Goal: Ask a question: Seek information or help from site administrators or community

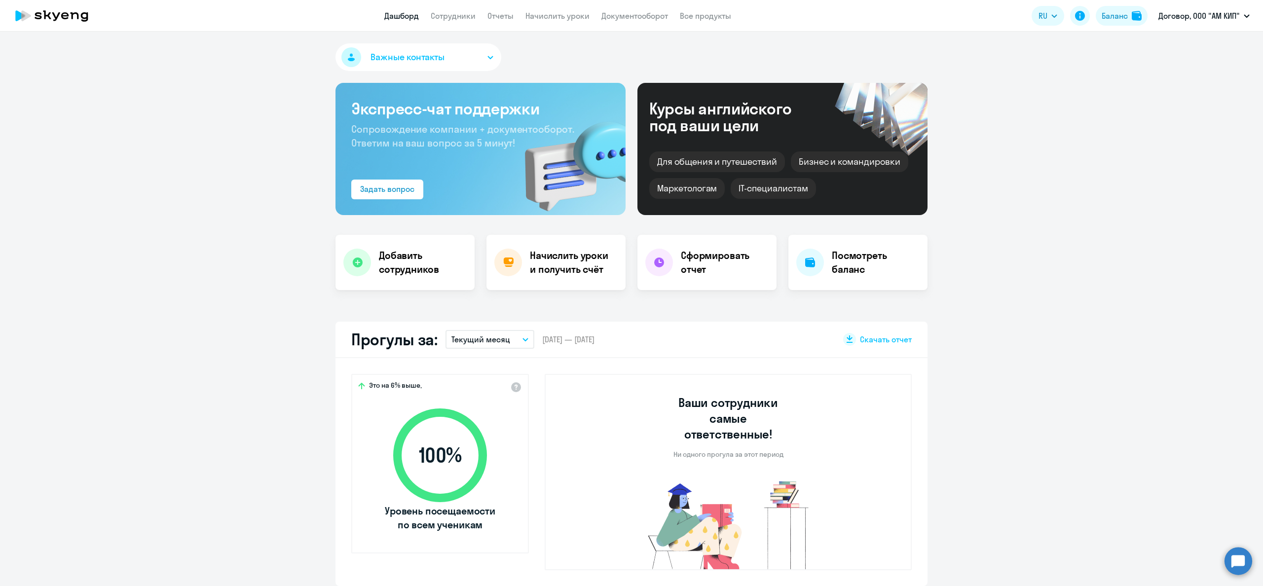
select select "30"
click at [1195, 42] on li "Договор, ООО "АМ КИП"" at bounding box center [1203, 46] width 101 height 25
select select "30"
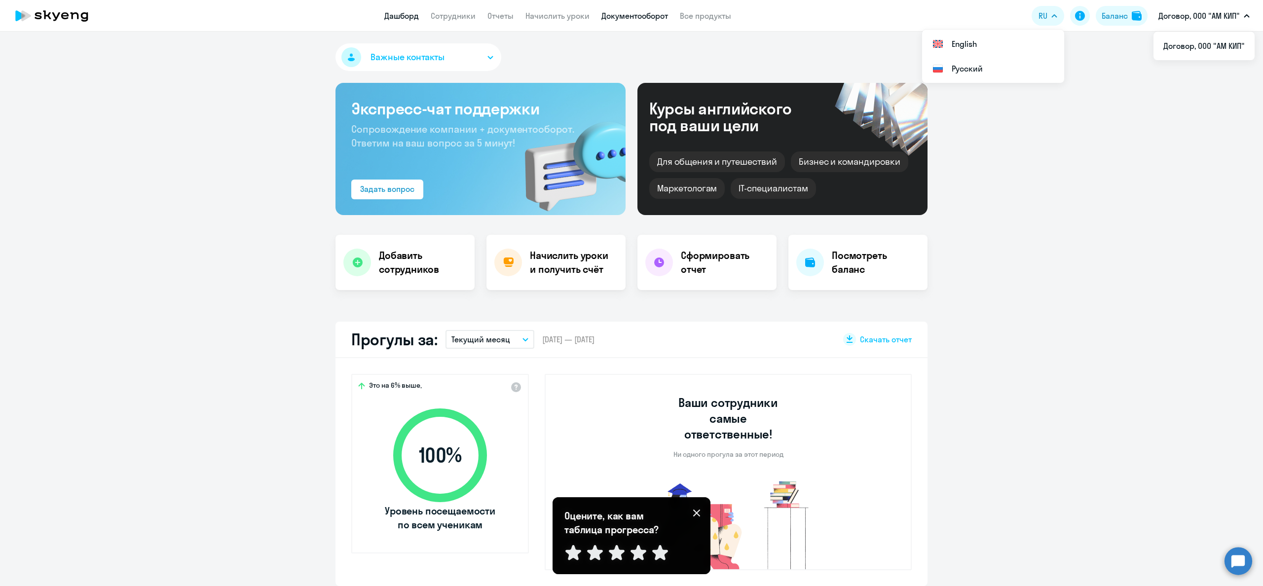
click at [648, 14] on link "Документооборот" at bounding box center [634, 16] width 67 height 10
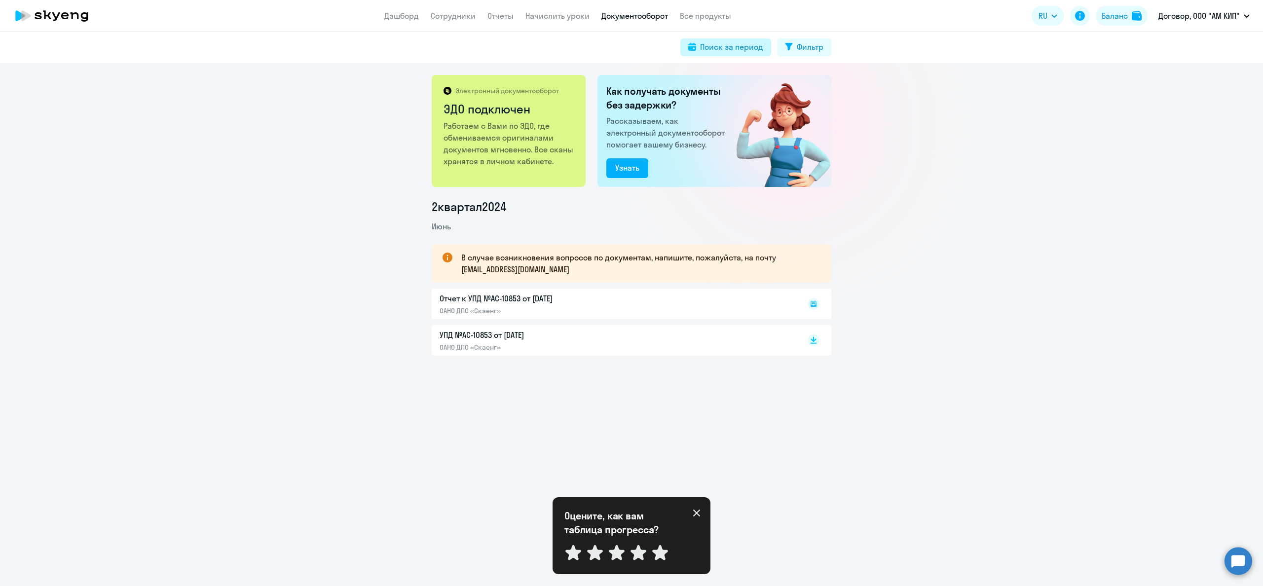
click at [748, 51] on div "Поиск за период" at bounding box center [731, 47] width 63 height 12
select select "all"
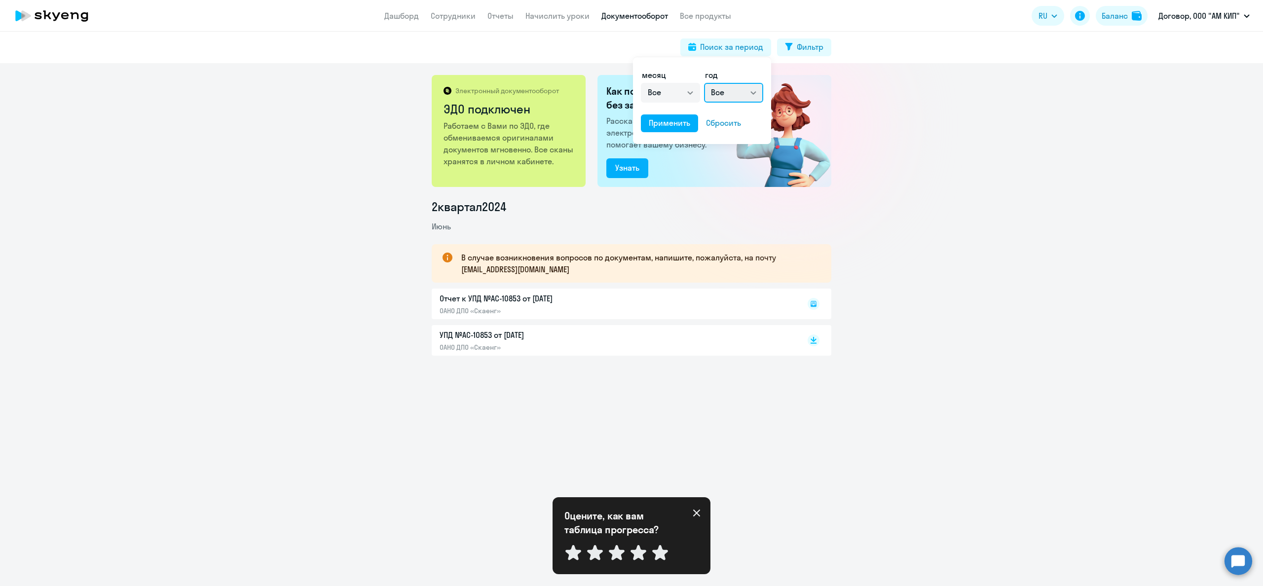
click at [756, 94] on select "Все 2025 2024 2023 2022 2021 2020 2019 2018 2017 2016" at bounding box center [733, 93] width 59 height 20
select select "2023"
click at [685, 122] on div "Применить" at bounding box center [669, 123] width 41 height 12
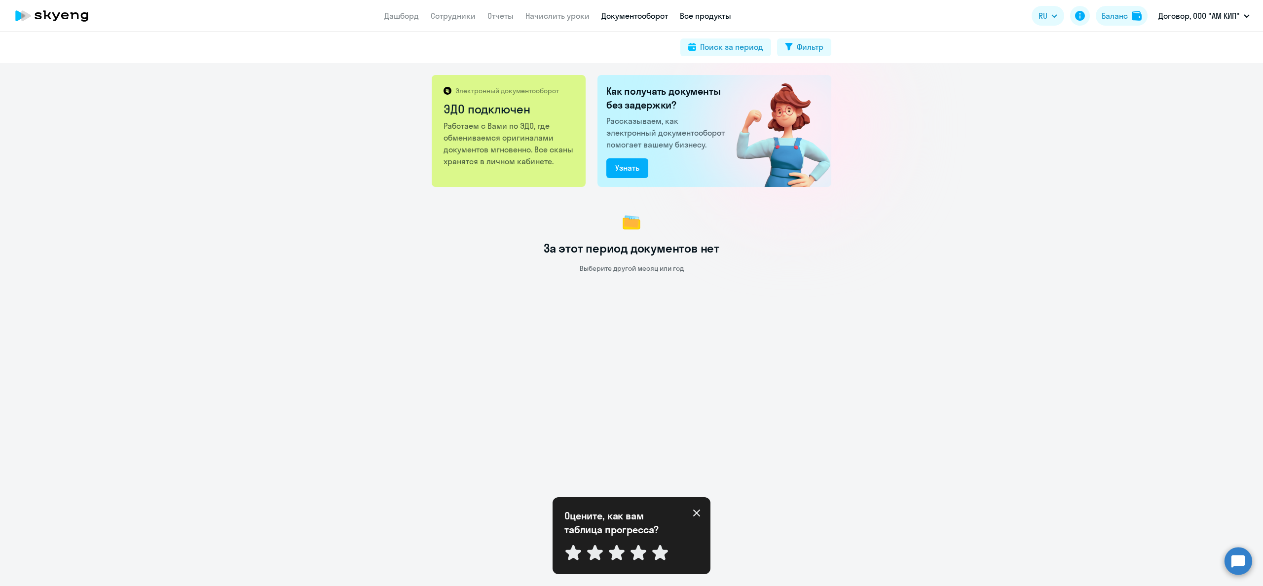
click at [705, 14] on link "Все продукты" at bounding box center [705, 16] width 51 height 10
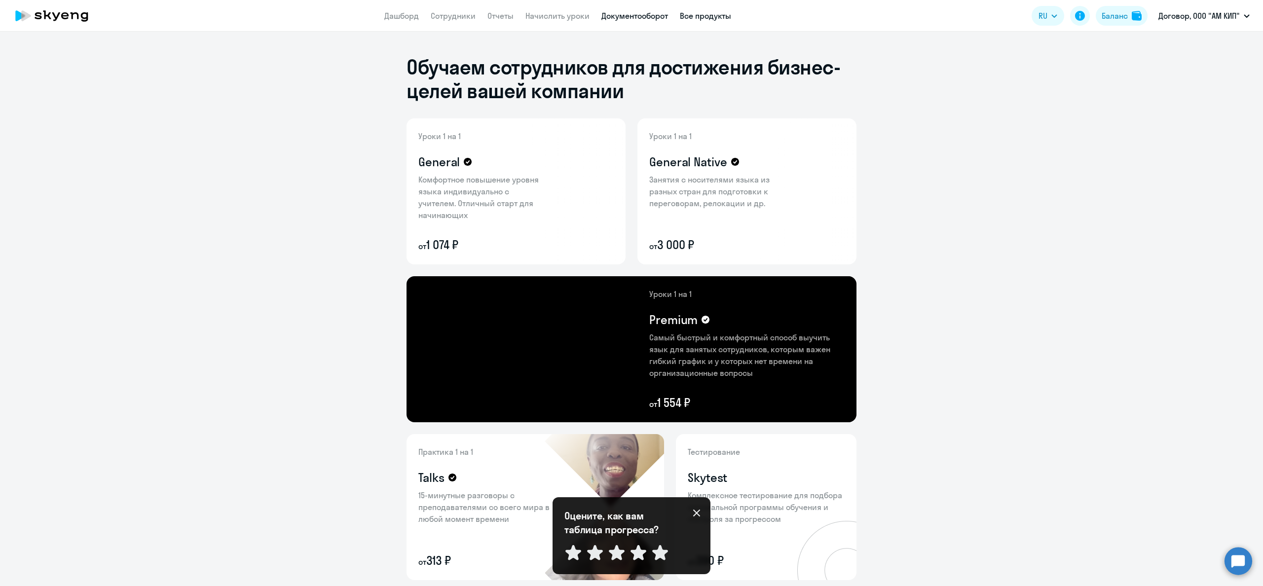
click at [646, 13] on link "Документооборот" at bounding box center [634, 16] width 67 height 10
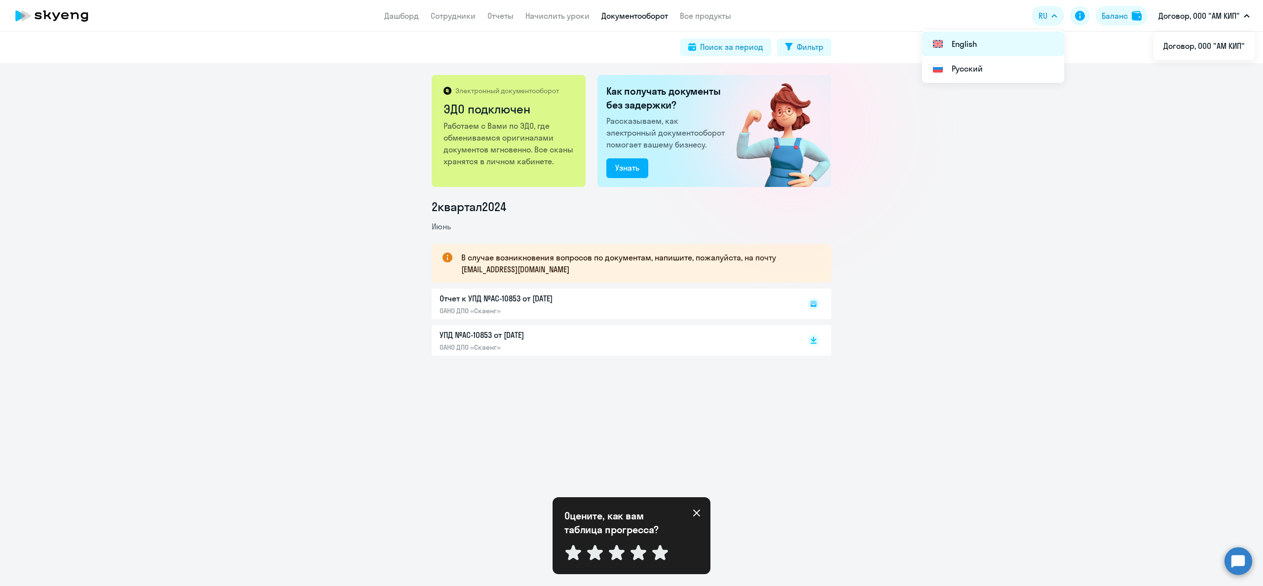
click at [979, 41] on li "English" at bounding box center [993, 44] width 142 height 25
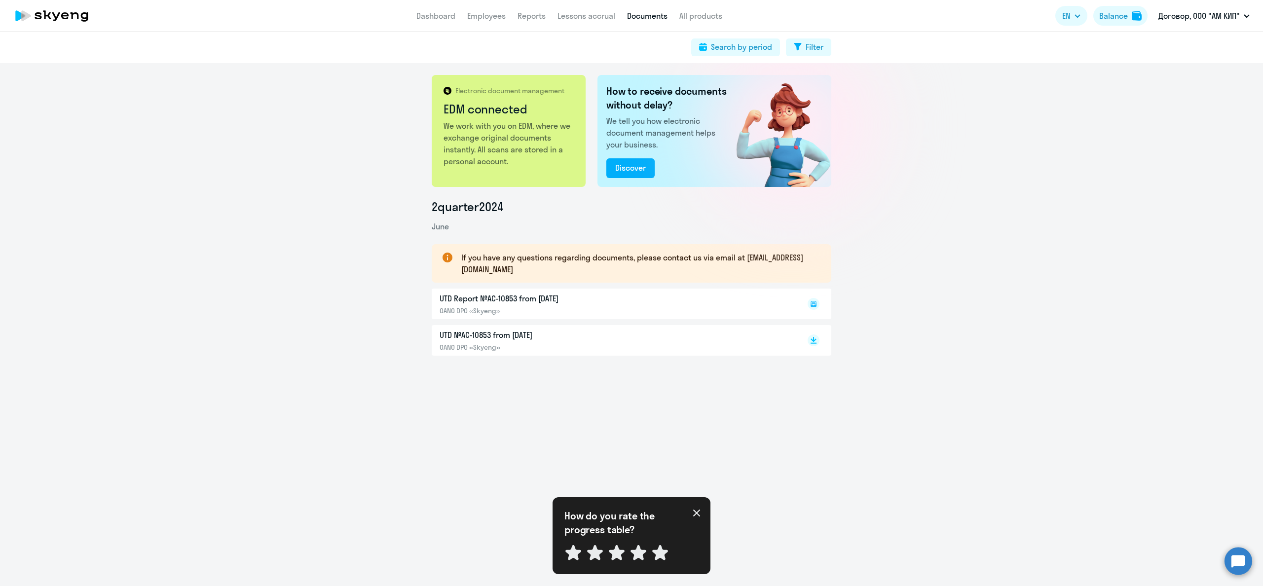
click at [1241, 562] on circle at bounding box center [1238, 561] width 28 height 28
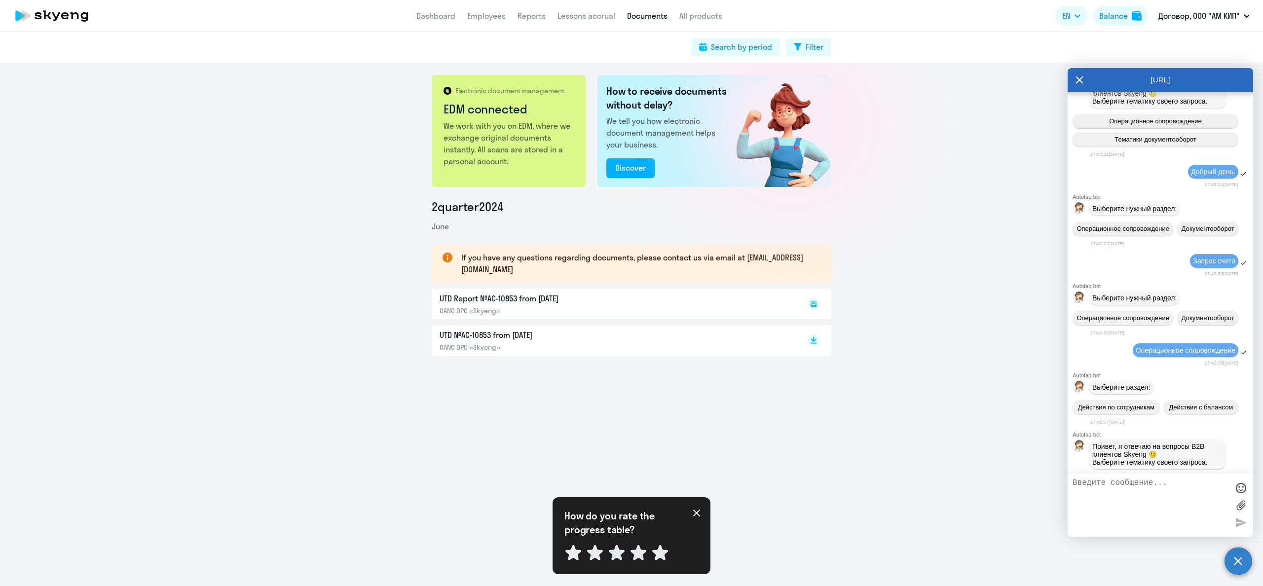
scroll to position [133, 0]
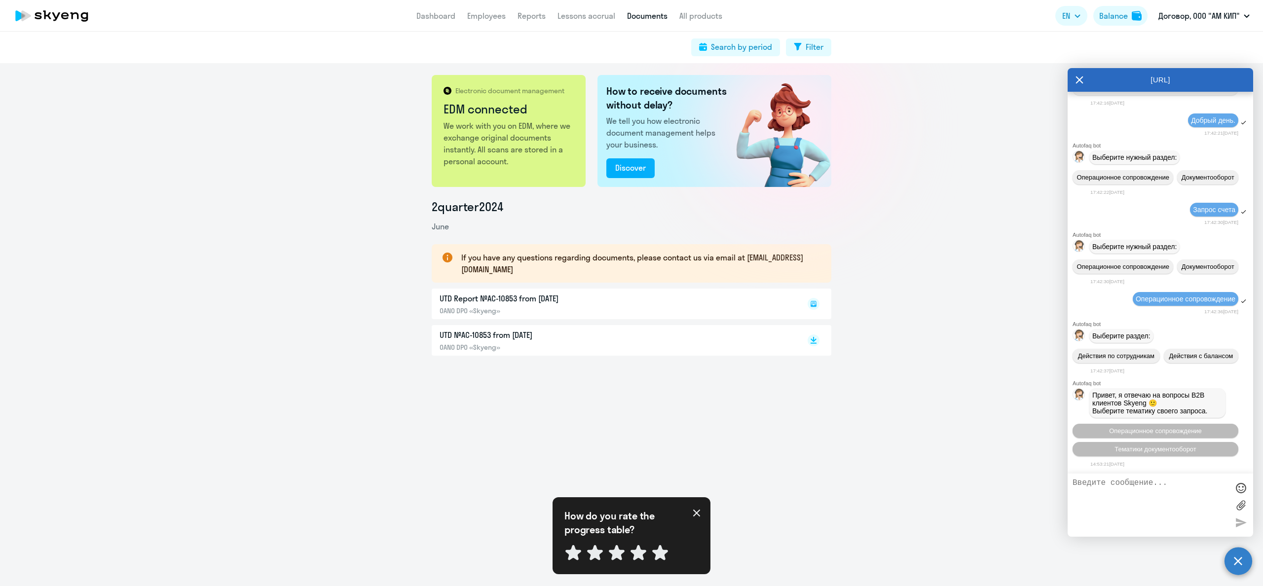
click at [1130, 491] on textarea at bounding box center [1150, 504] width 156 height 53
type textarea "Добрый день."
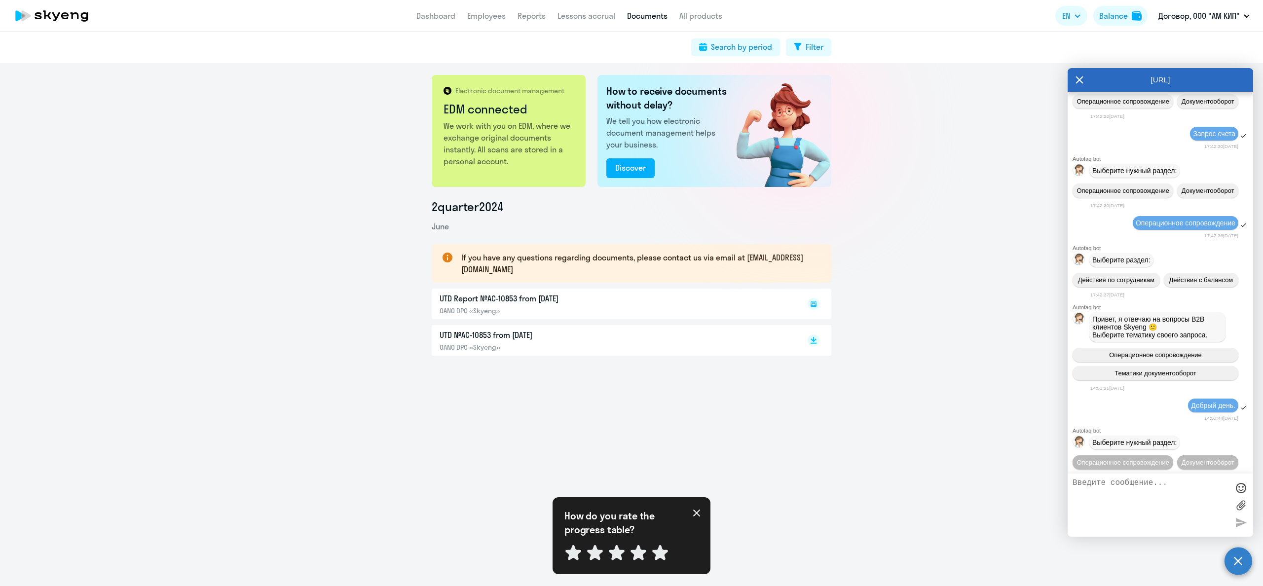
scroll to position [241, 0]
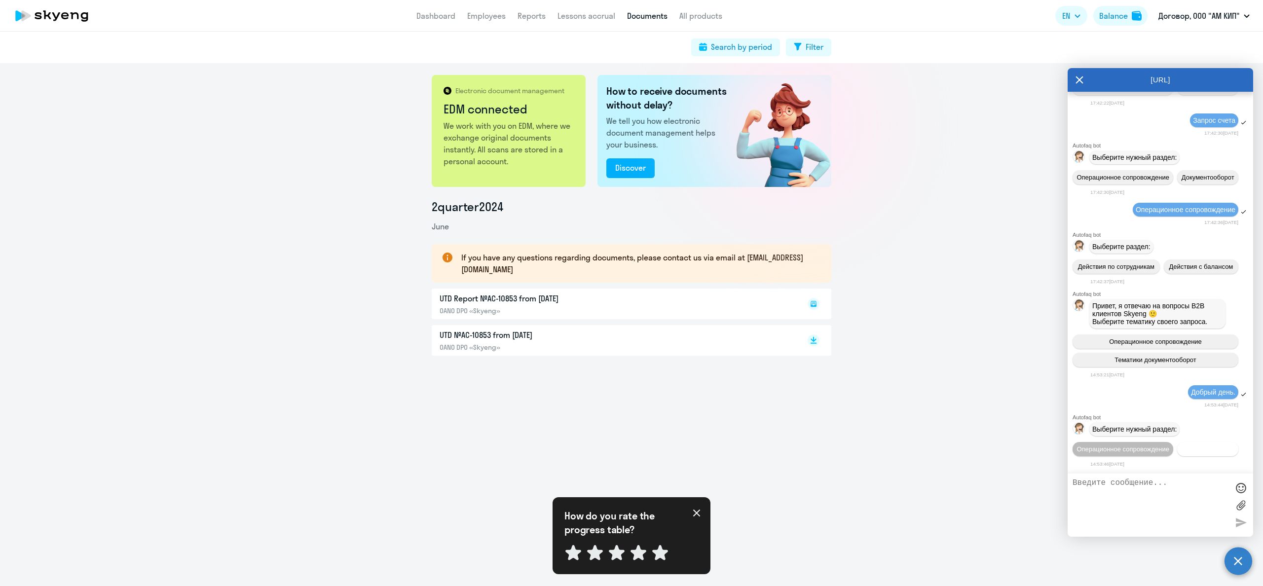
click at [1177, 444] on button "Документооборот" at bounding box center [1207, 449] width 61 height 14
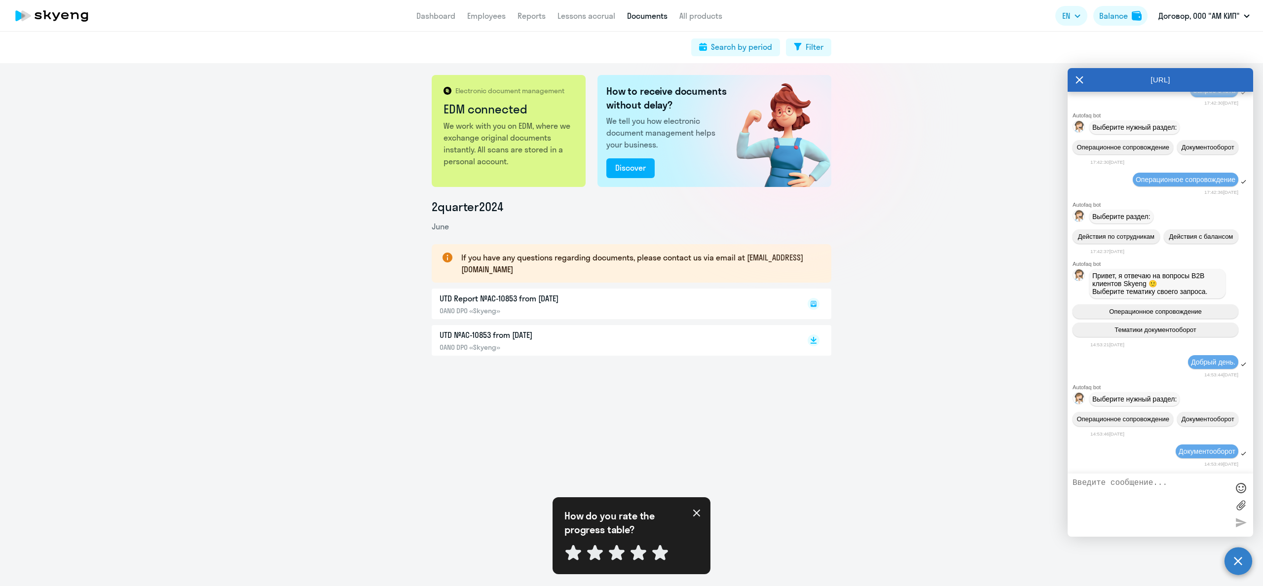
scroll to position [404, 0]
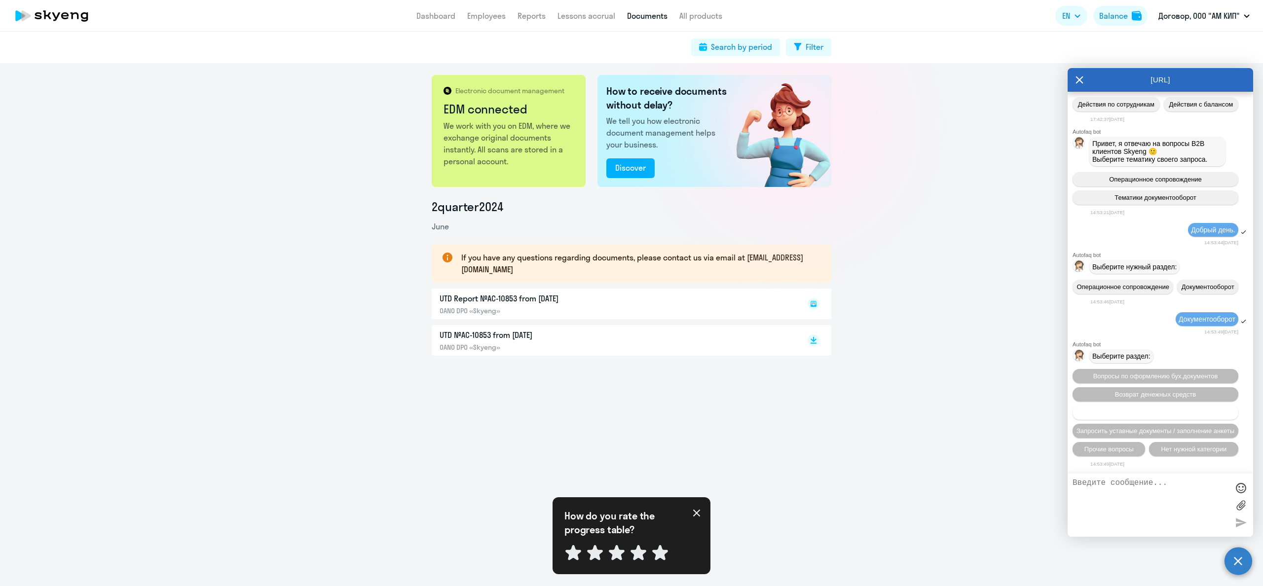
click at [1158, 412] on span "Вопросы по договору/оферте/ДС/NDA" at bounding box center [1155, 412] width 113 height 7
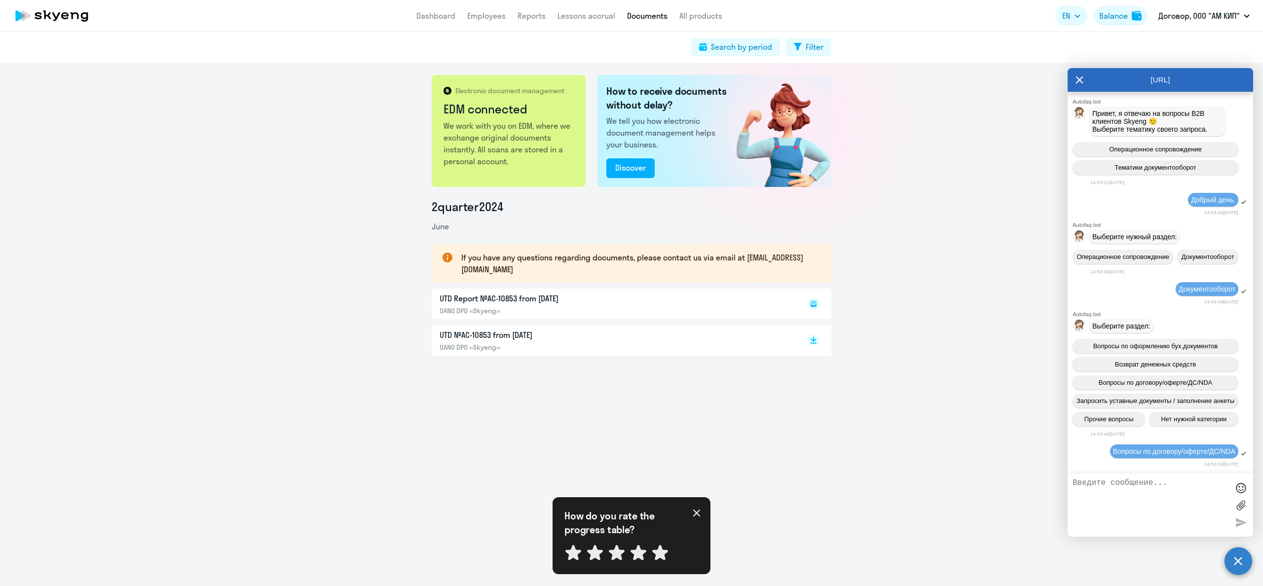
scroll to position [487, 0]
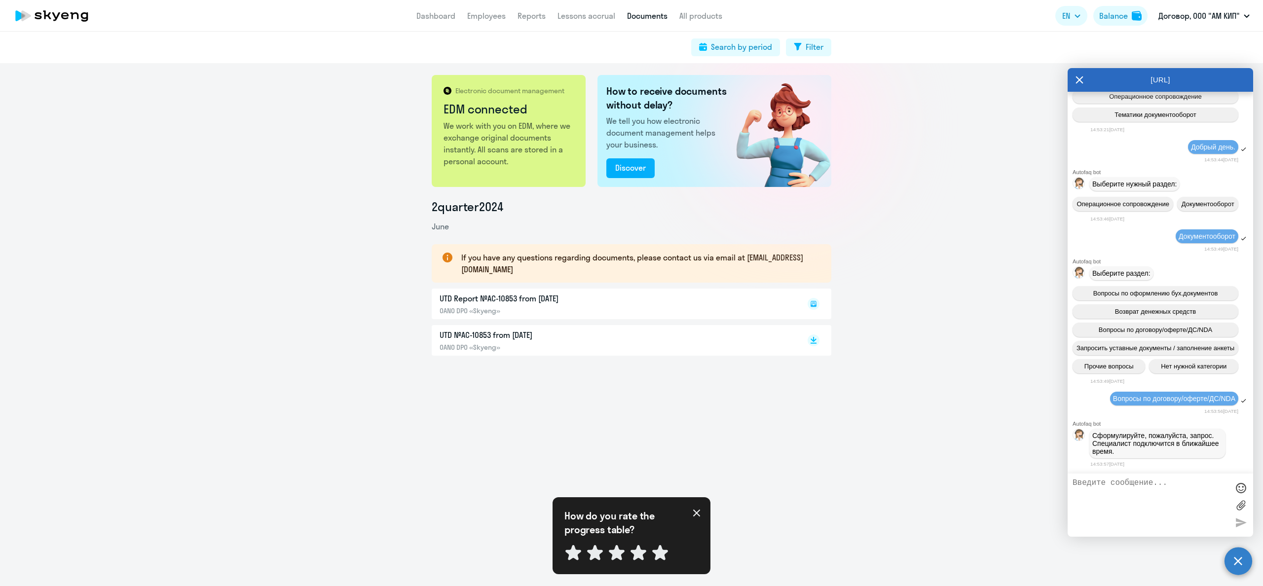
click at [1100, 484] on textarea at bounding box center [1150, 504] width 156 height 53
type textarea "Прошу предоставить Договор-оферту"
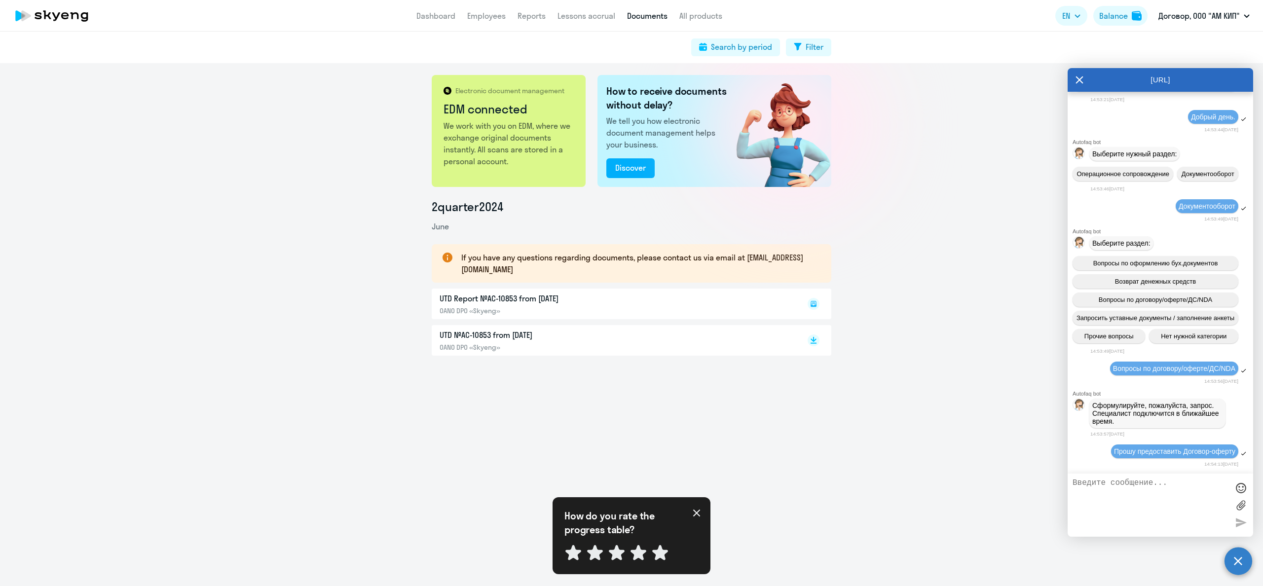
scroll to position [587, 0]
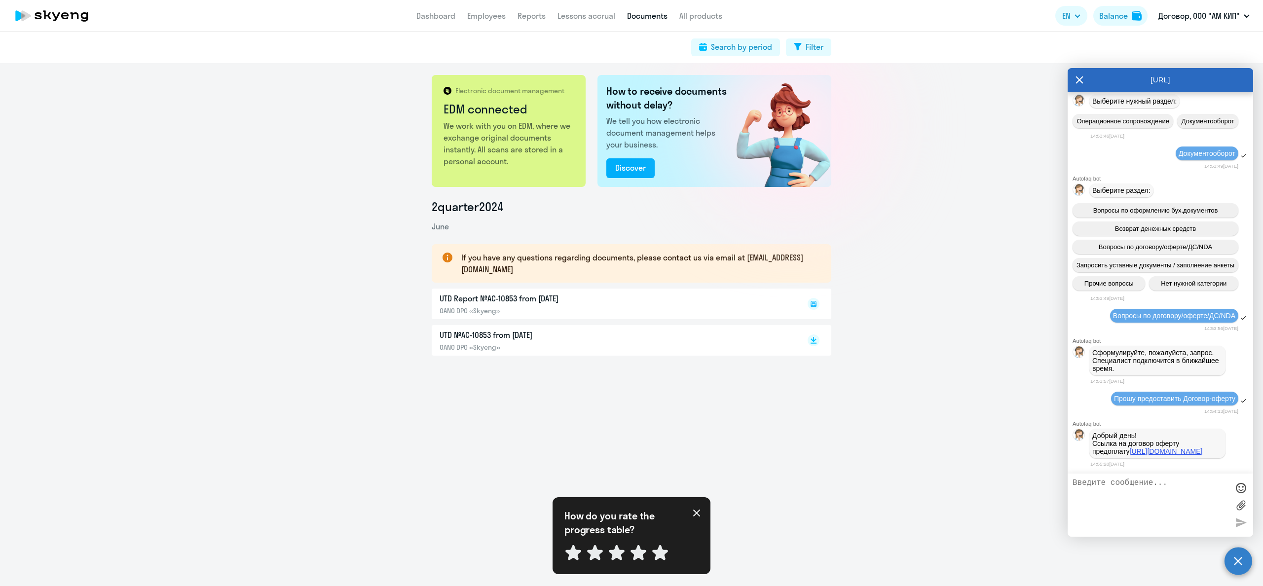
click at [1130, 447] on link "[URL][DOMAIN_NAME]" at bounding box center [1166, 451] width 73 height 8
click at [1113, 498] on textarea at bounding box center [1150, 504] width 156 height 53
type textarea "[PERSON_NAME]"
type textarea "Мы начали сотрудничество в [DATE]"
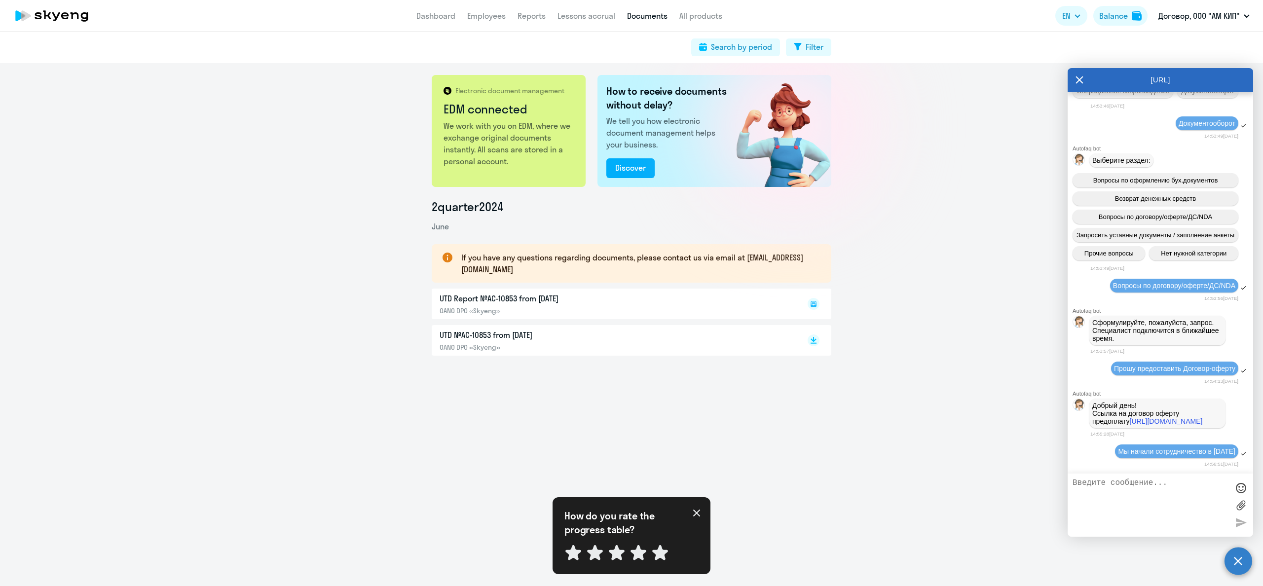
scroll to position [625, 0]
type textarea "С"
type textarea "Есть ли версия договора на момент начала нашего сотрудничества?"
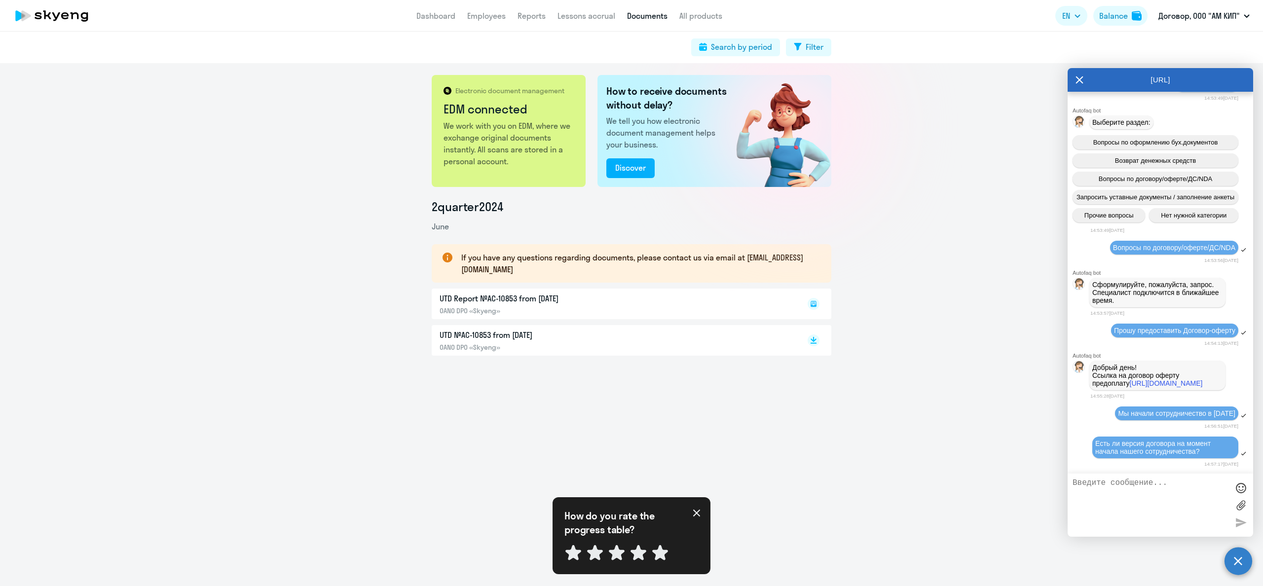
scroll to position [662, 0]
click at [1203, 47] on li "Договор, ООО "АМ КИП"" at bounding box center [1203, 46] width 101 height 25
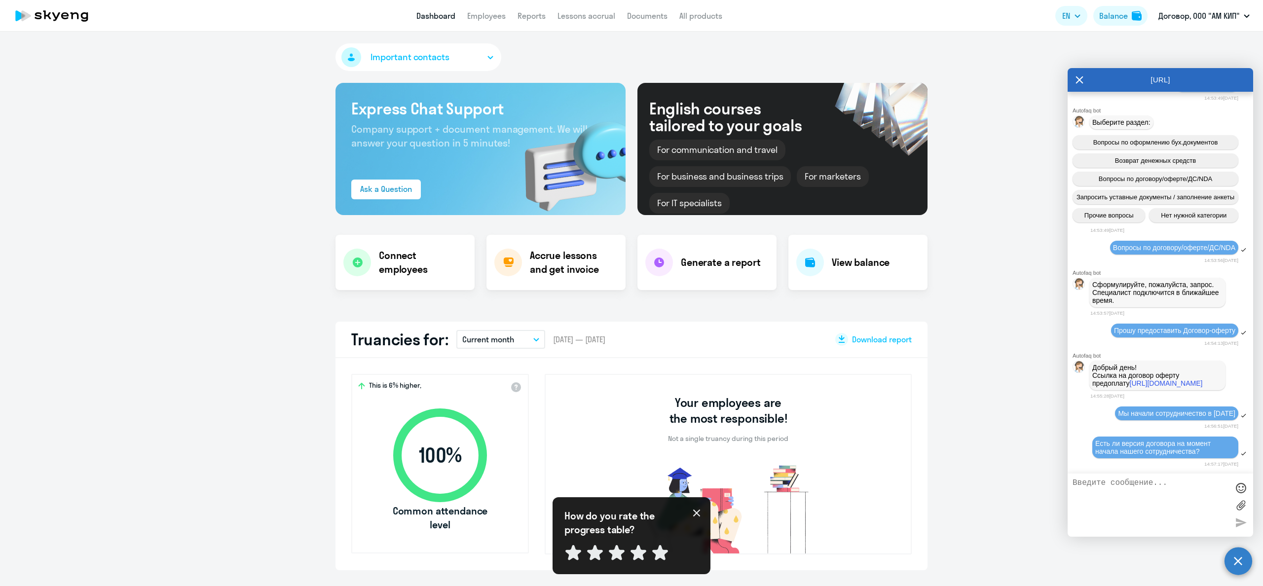
select select "30"
click at [563, 275] on h4 "Accrue lessons and get invoice" at bounding box center [573, 263] width 86 height 28
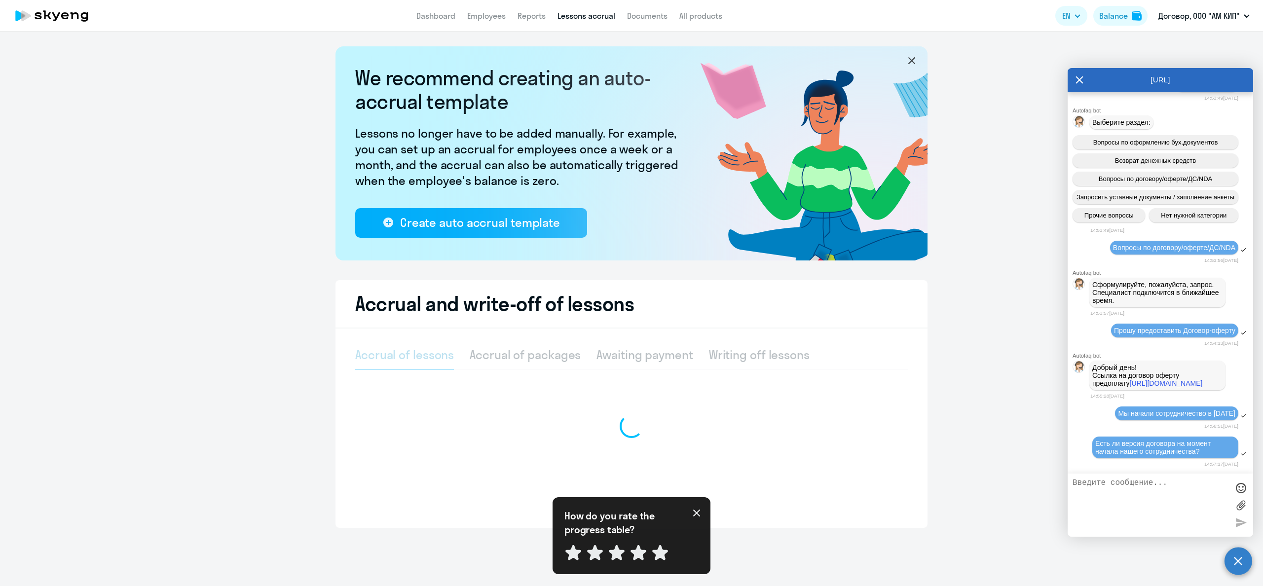
select select "10"
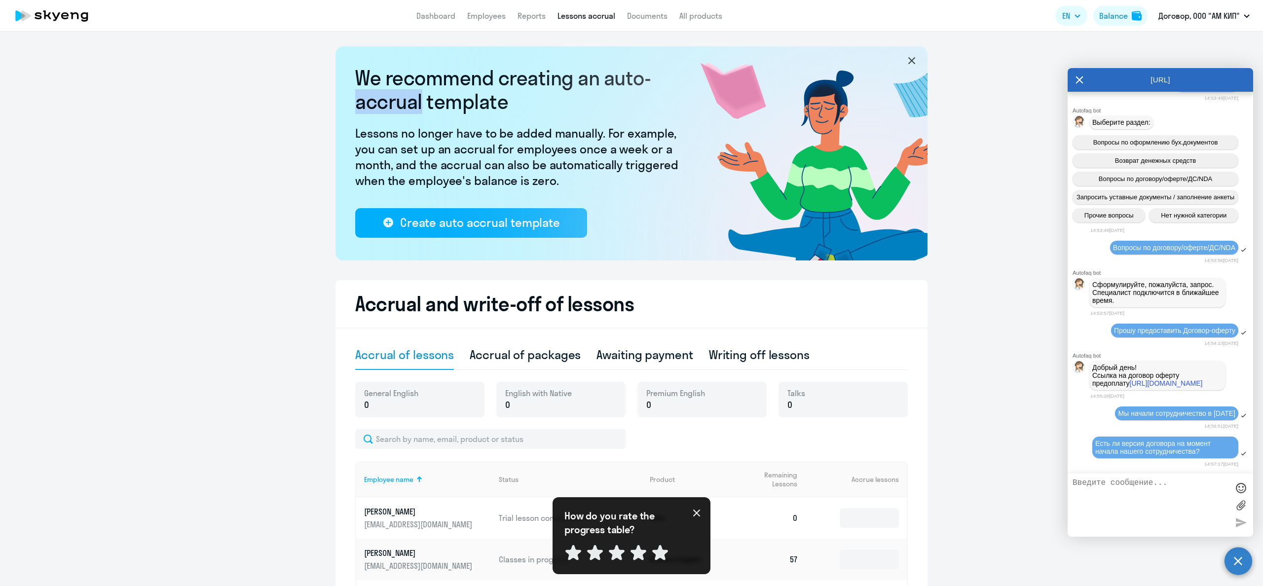
drag, startPoint x: 352, startPoint y: 105, endPoint x: 421, endPoint y: 107, distance: 69.1
click at [421, 107] on div "We recommend creating an auto-accrual template Lessons no longer have to be add…" at bounding box center [631, 153] width 592 height 214
click at [415, 114] on div at bounding box center [415, 114] width 0 height 0
click at [210, 97] on ng-component "We recommend creating an auto-accrual template Lessons no longer have to be add…" at bounding box center [631, 376] width 1263 height 660
click at [1130, 379] on link "[URL][DOMAIN_NAME]" at bounding box center [1166, 383] width 73 height 8
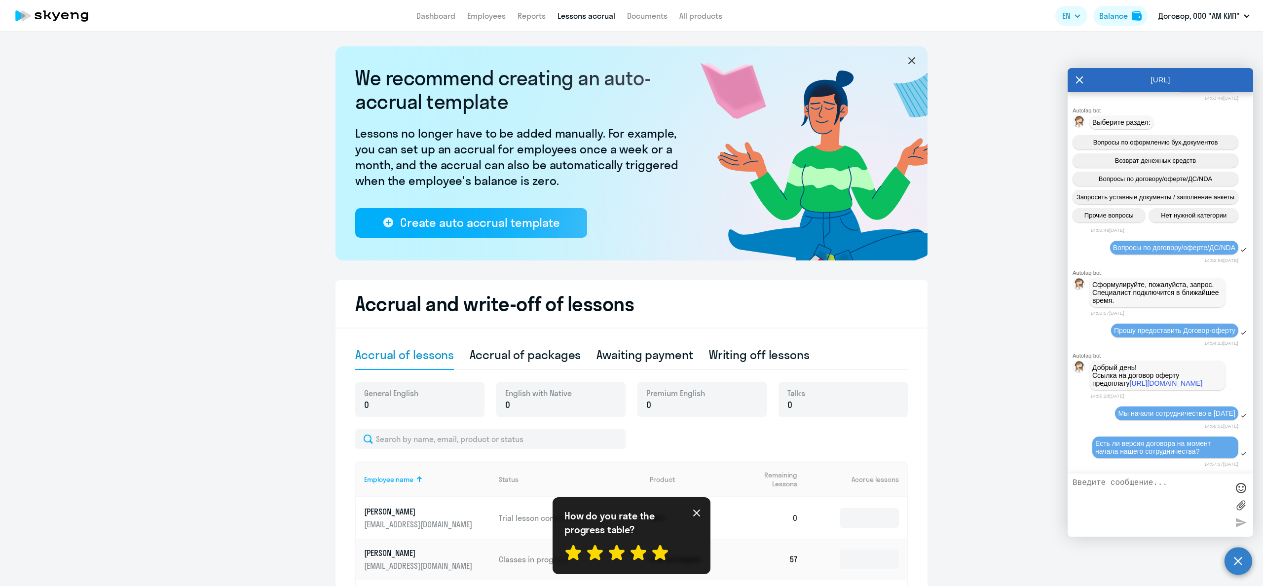
click at [661, 553] on icon at bounding box center [660, 552] width 16 height 15
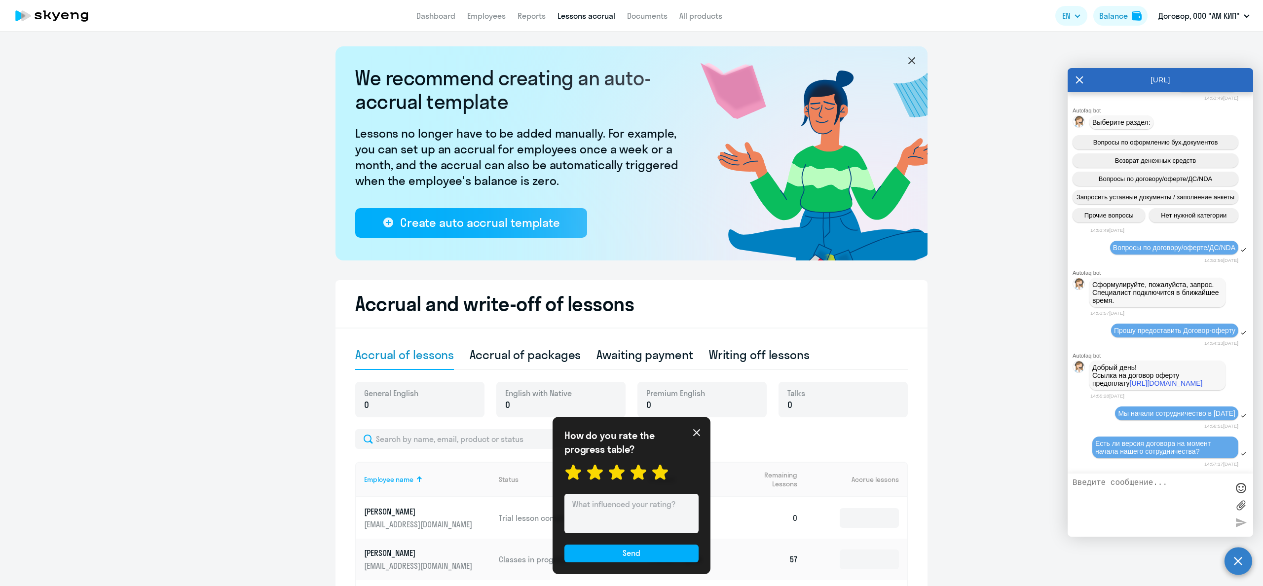
click at [700, 437] on div "How do you rate the progress table? Send" at bounding box center [631, 495] width 158 height 157
click at [650, 555] on button "Send" at bounding box center [631, 554] width 134 height 18
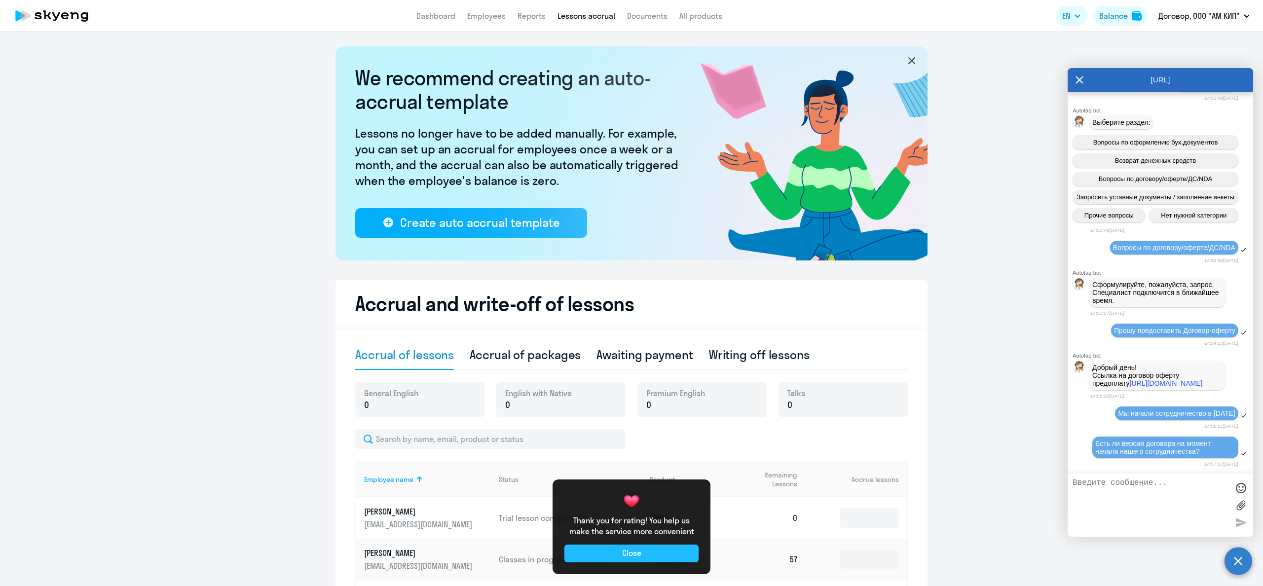
click at [674, 549] on button "Close" at bounding box center [631, 554] width 134 height 18
click at [670, 558] on button "Close" at bounding box center [631, 554] width 134 height 18
click at [1084, 486] on textarea at bounding box center [1150, 504] width 156 height 53
click at [652, 555] on button "Close" at bounding box center [631, 554] width 134 height 18
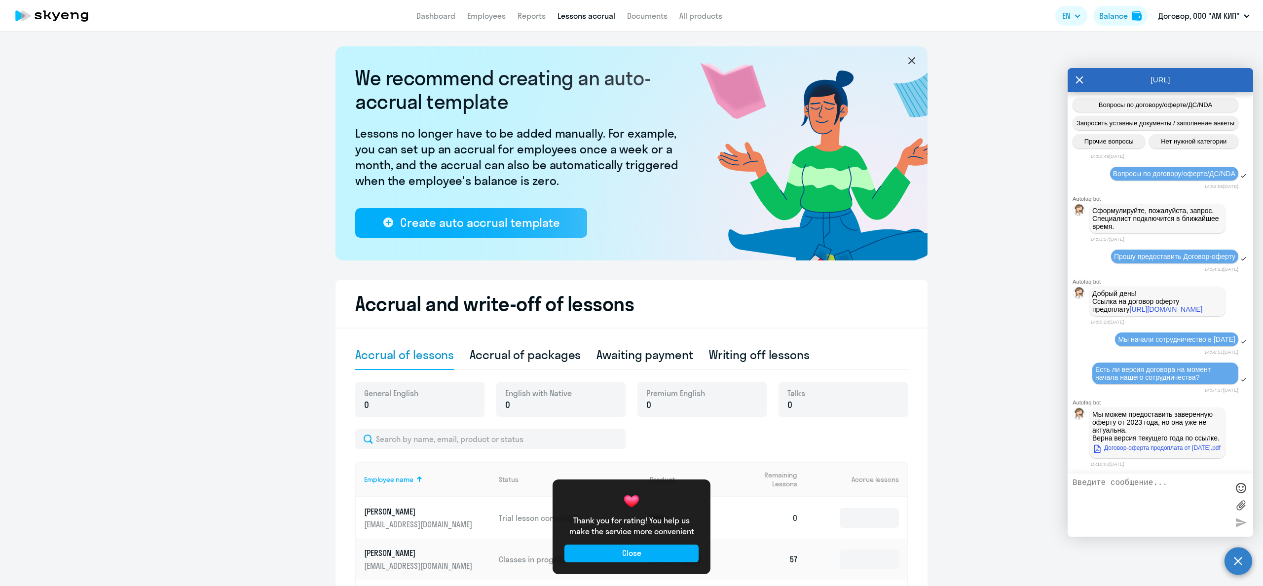
scroll to position [745, 0]
click at [1129, 453] on link "Договор-оферта предоплата от [DATE].pdf" at bounding box center [1156, 448] width 128 height 12
click at [1122, 478] on textarea at bounding box center [1150, 504] width 156 height 53
type textarea "Отлично, подойдет."
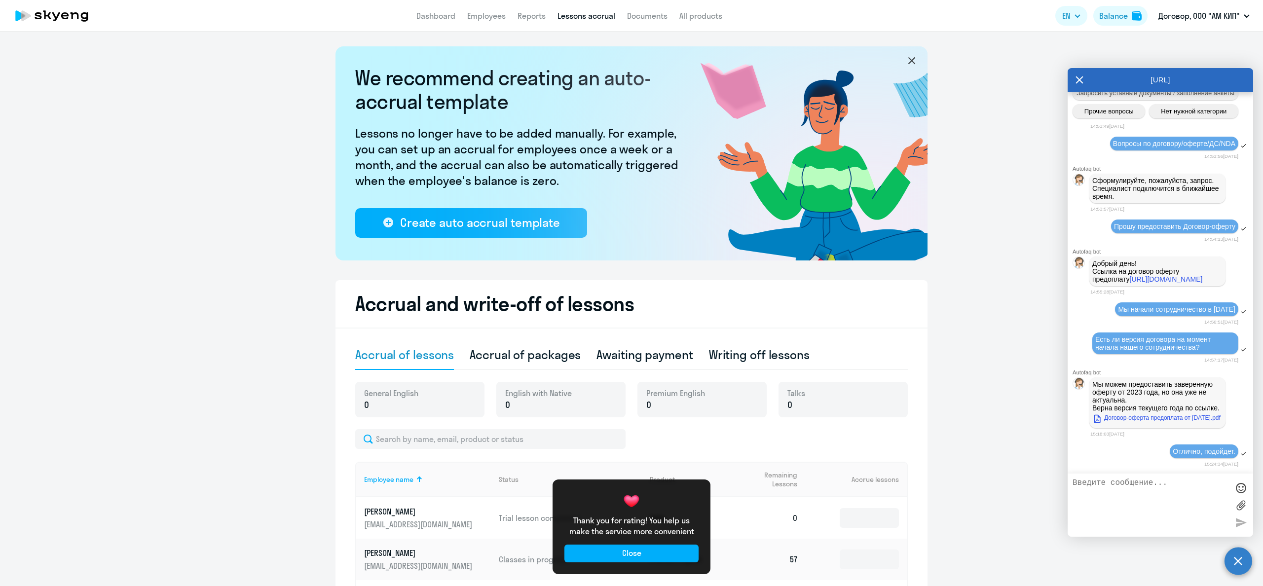
scroll to position [776, 0]
type textarea "Спасибо."
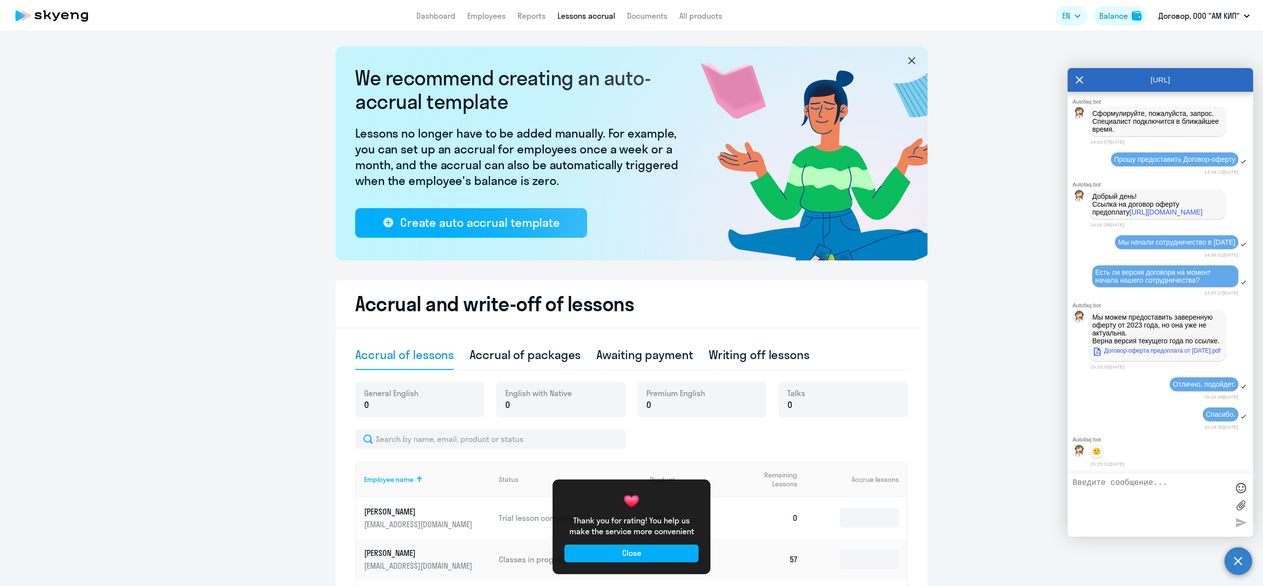
scroll to position [847, 0]
